Goal: Find specific page/section: Locate a particular part of the current website

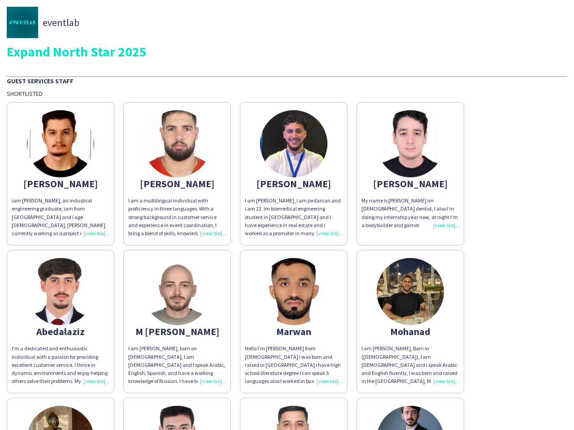
click at [287, 215] on div "I am [PERSON_NAME] ,i am jordanian and i am 22. Im biomedical engineering stude…" at bounding box center [294, 217] width 98 height 41
click at [60, 174] on img at bounding box center [60, 143] width 67 height 67
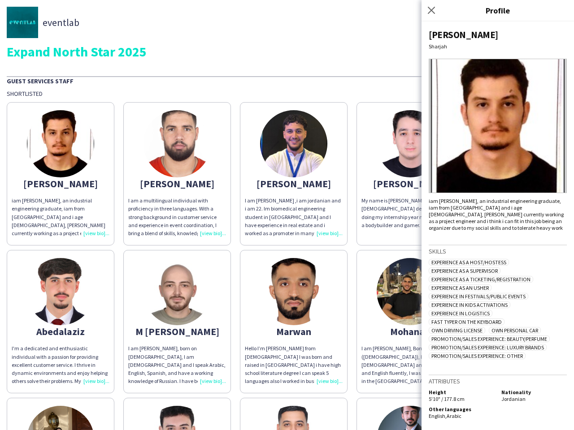
click at [177, 174] on img at bounding box center [176, 143] width 67 height 67
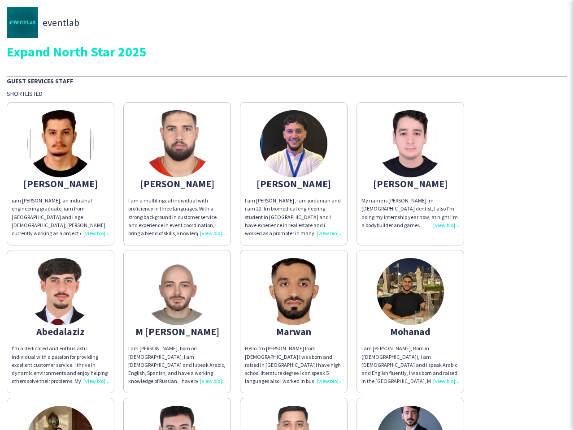
click at [294, 174] on img at bounding box center [293, 143] width 67 height 67
click at [410, 174] on img at bounding box center [409, 143] width 67 height 67
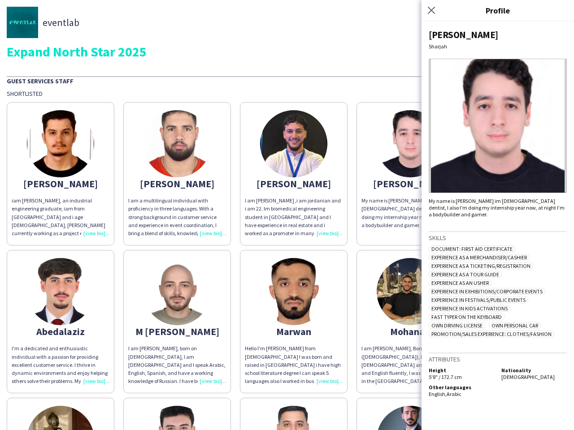
click at [60, 322] on img at bounding box center [60, 291] width 67 height 67
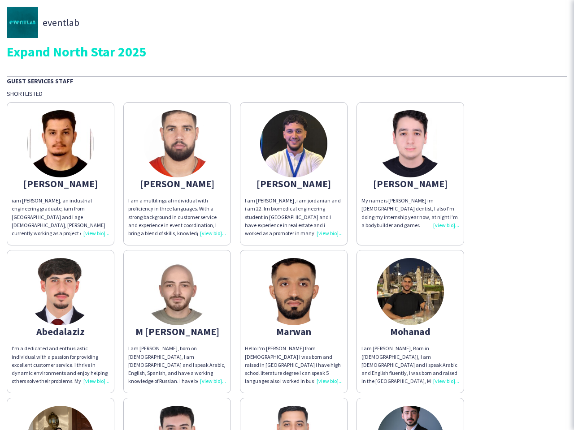
click at [177, 322] on img at bounding box center [176, 291] width 67 height 67
click at [294, 322] on img at bounding box center [293, 291] width 67 height 67
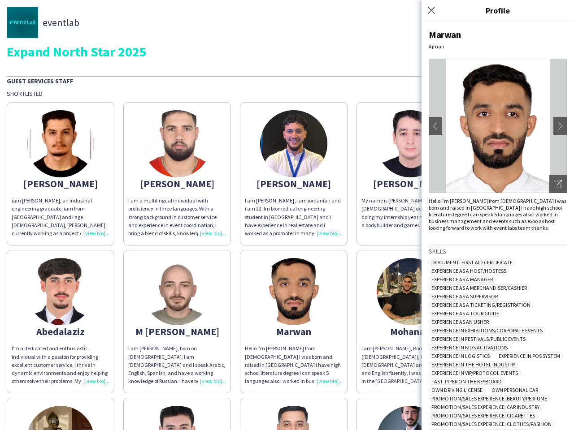
click at [410, 322] on img at bounding box center [409, 291] width 67 height 67
